Goal: Task Accomplishment & Management: Use online tool/utility

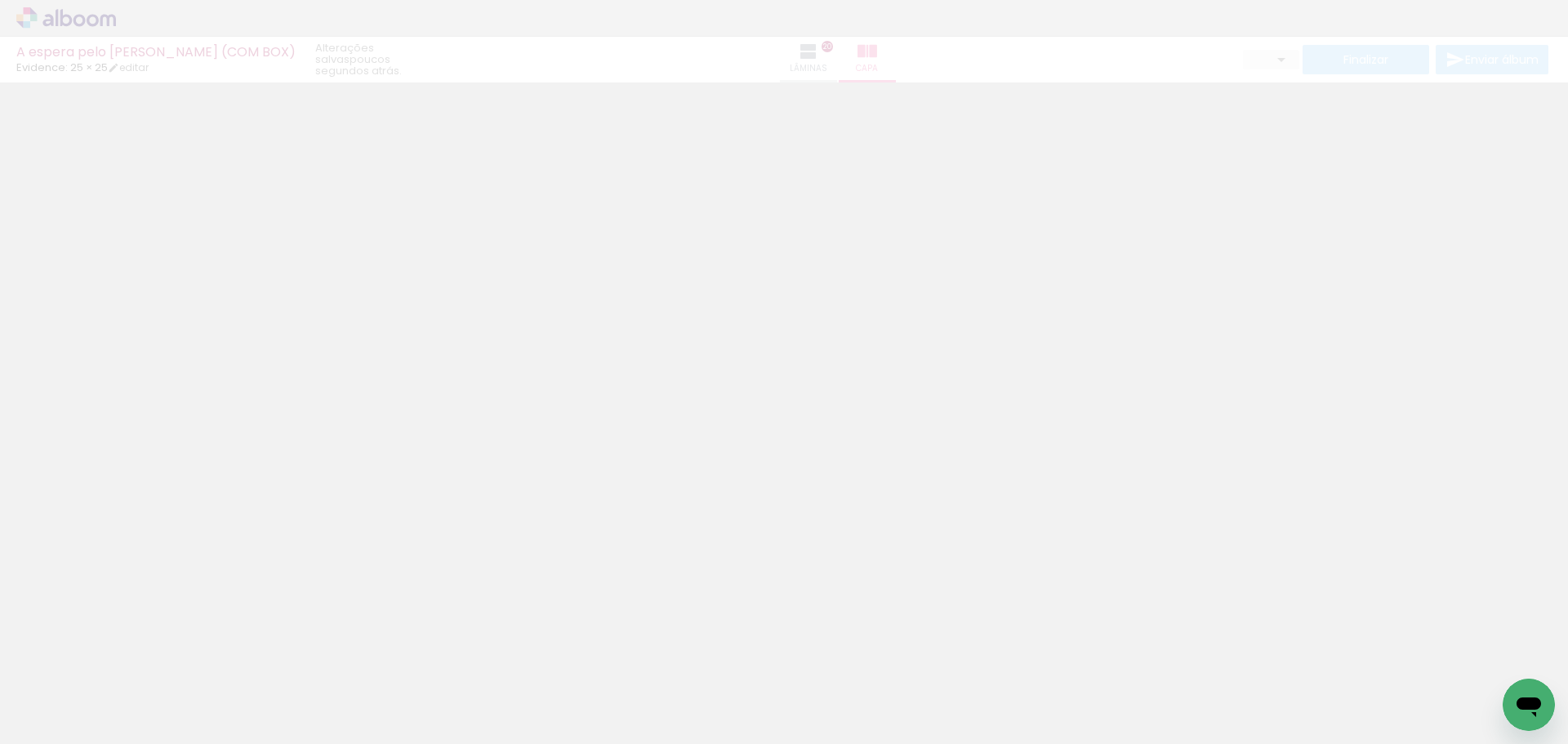
type input "0"
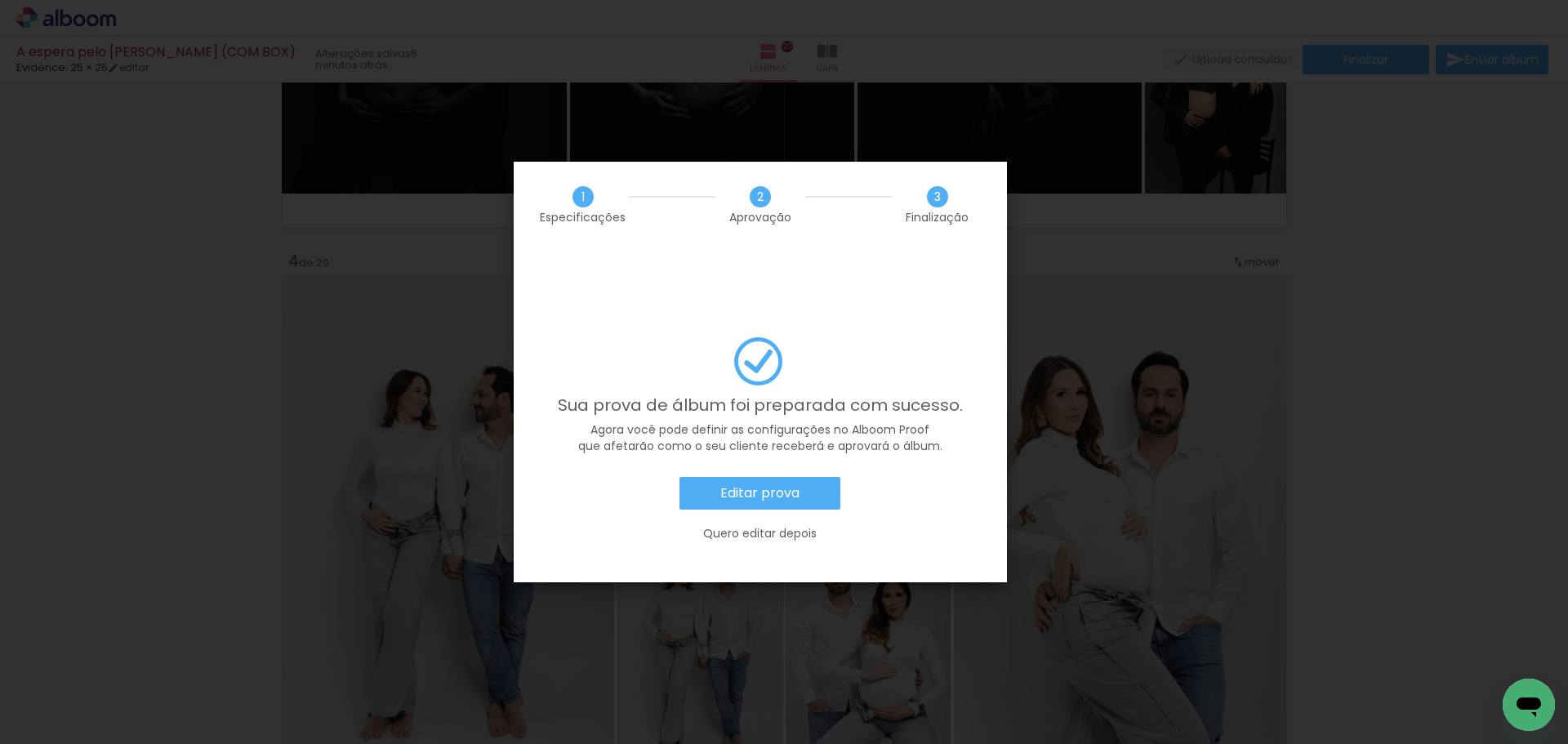
scroll to position [1224, 0]
click at [0, 0] on slot "Editar prova" at bounding box center [0, 0] width 0 height 0
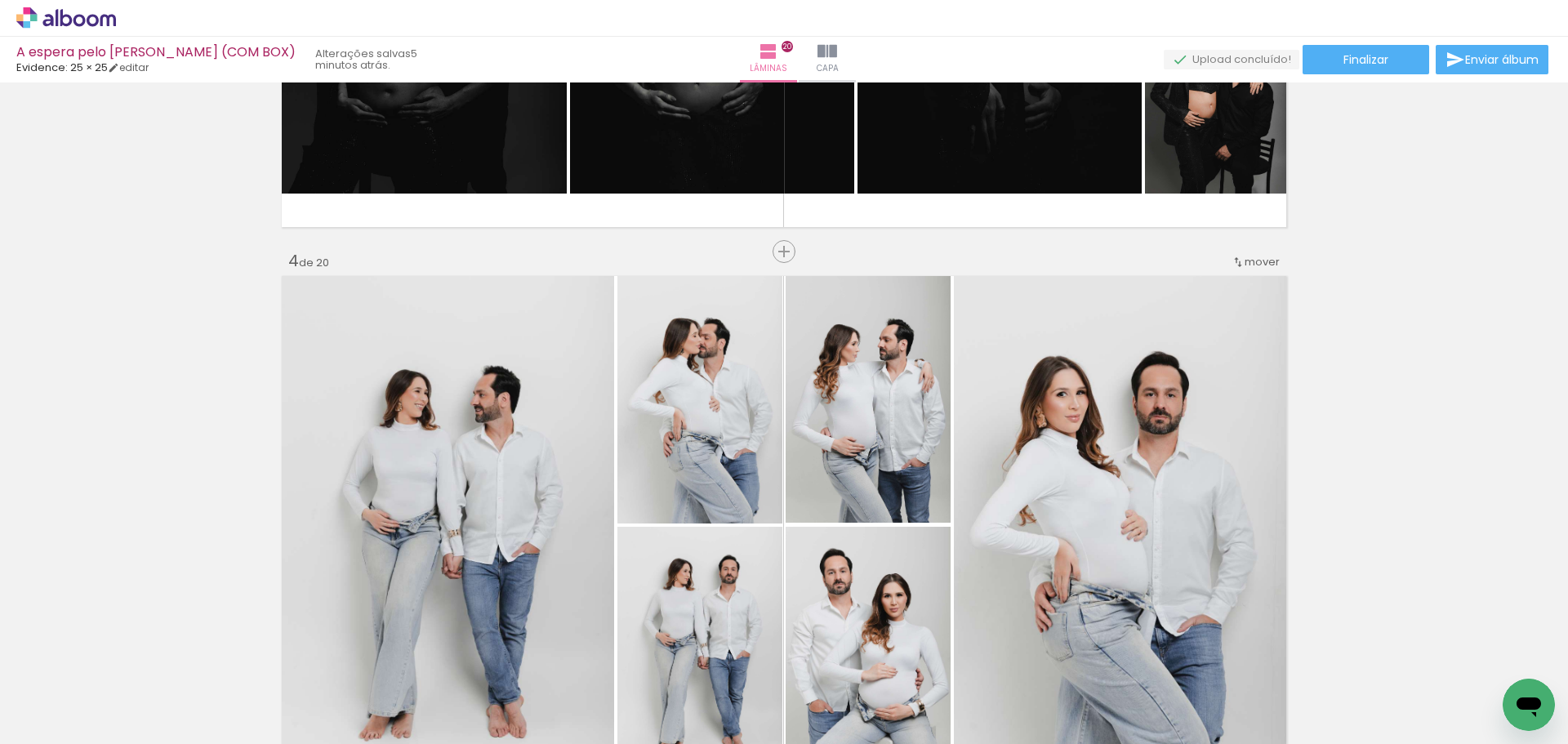
scroll to position [1224, 0]
